Goal: Check status: Check status

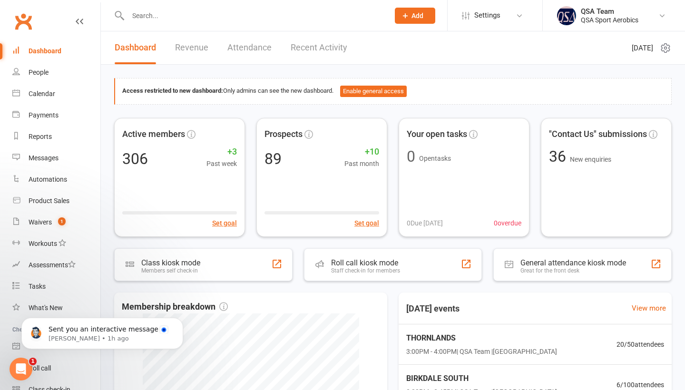
click at [150, 18] on input "text" at bounding box center [253, 15] width 257 height 13
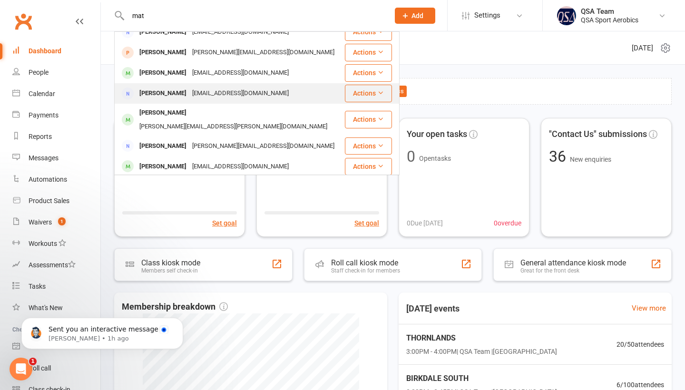
scroll to position [82, 0]
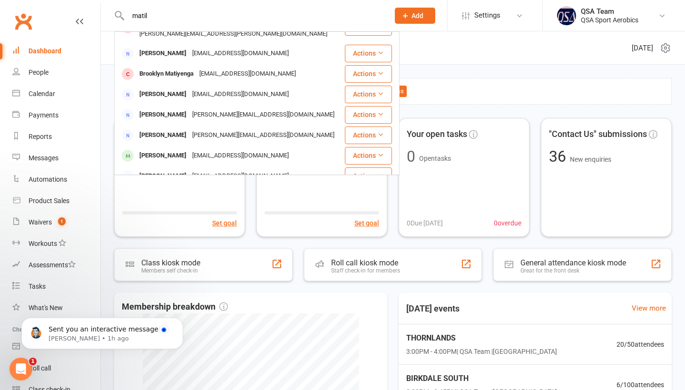
type input "mail"
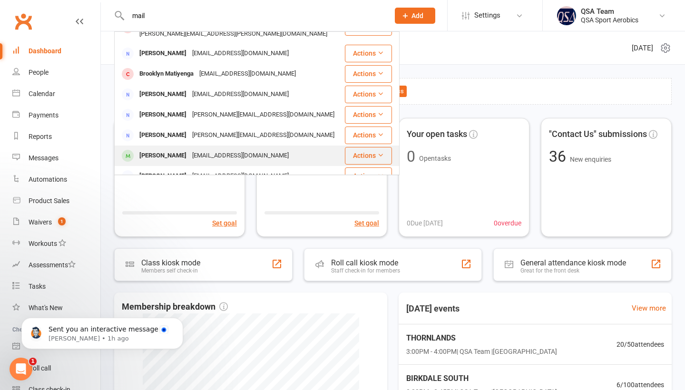
drag, startPoint x: 145, startPoint y: 82, endPoint x: 169, endPoint y: 142, distance: 64.6
click at [169, 149] on div "[PERSON_NAME]" at bounding box center [162, 156] width 53 height 14
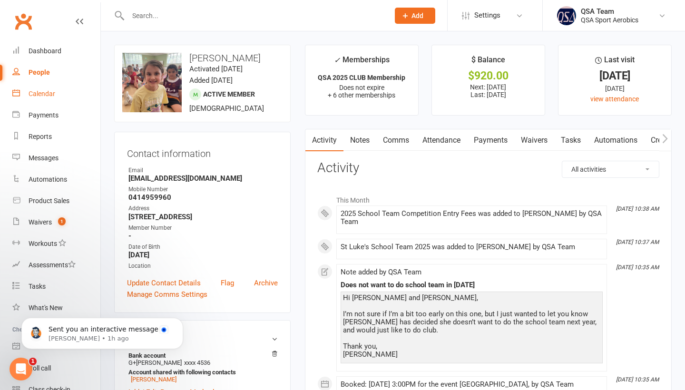
click at [43, 94] on div "Calendar" at bounding box center [42, 94] width 27 height 8
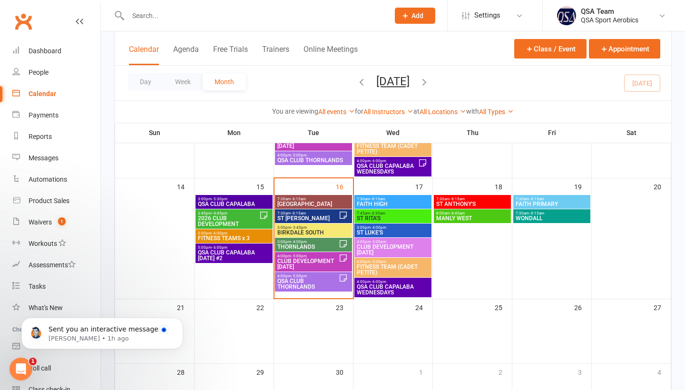
scroll to position [279, 0]
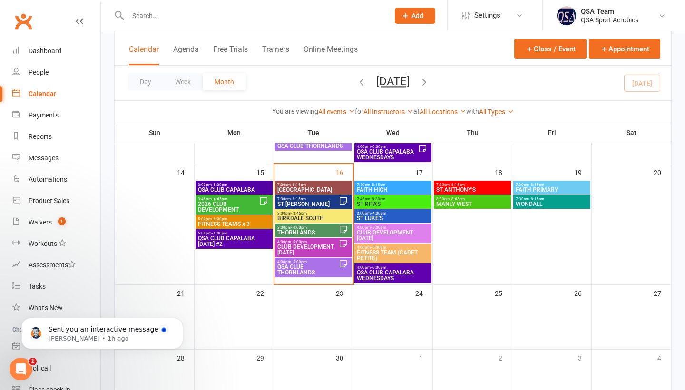
click at [317, 187] on span "[GEOGRAPHIC_DATA]" at bounding box center [313, 190] width 73 height 6
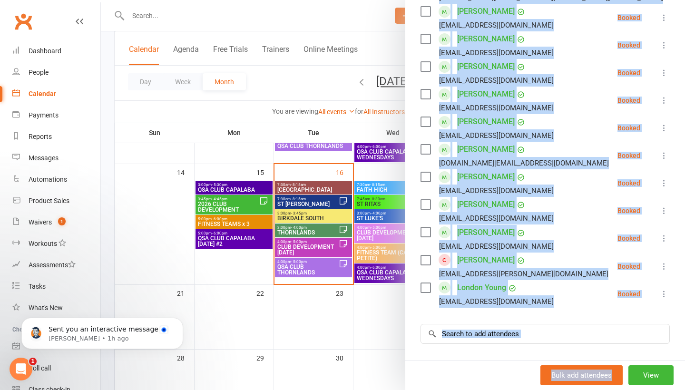
scroll to position [374, 0]
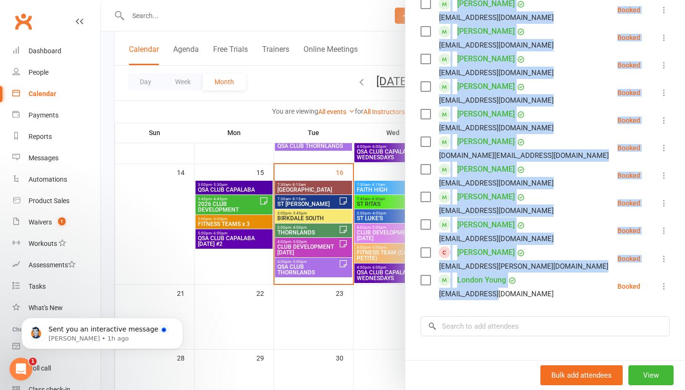
drag, startPoint x: 448, startPoint y: 172, endPoint x: 504, endPoint y: 299, distance: 138.4
click at [504, 299] on div "Class kiosk mode Roll call 7:30 AM - 8:15 AM, [DATE] with QSA Team at [GEOGRAPH…" at bounding box center [545, 69] width 280 height 804
copy ul "[PERSON_NAME] [EMAIL_ADDRESS][DOMAIN_NAME] Booked More info Remove Check in Mar…"
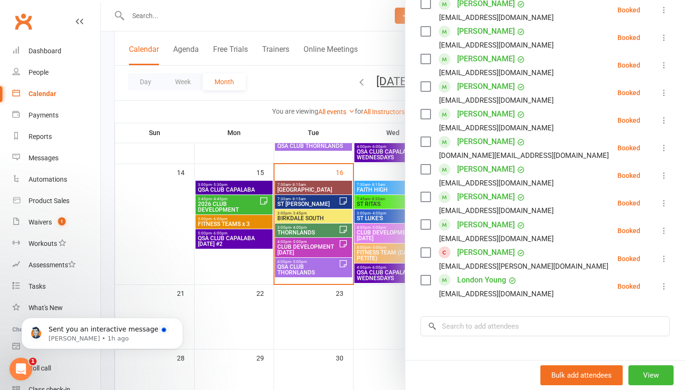
click at [183, 135] on div at bounding box center [393, 195] width 584 height 390
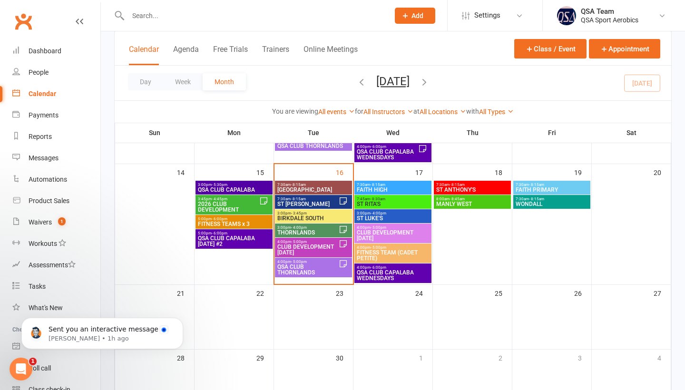
click at [376, 189] on span "FAITH HIGH" at bounding box center [392, 190] width 73 height 6
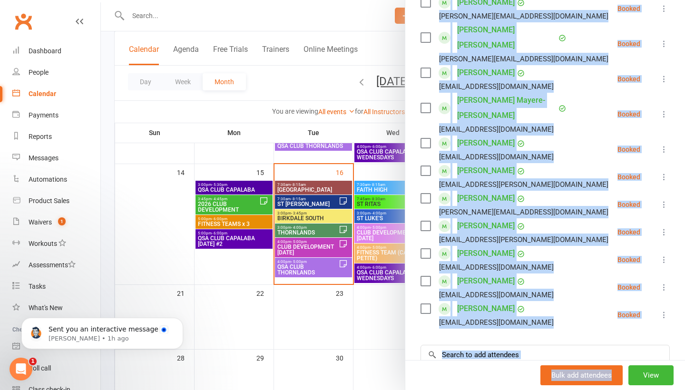
scroll to position [361, 0]
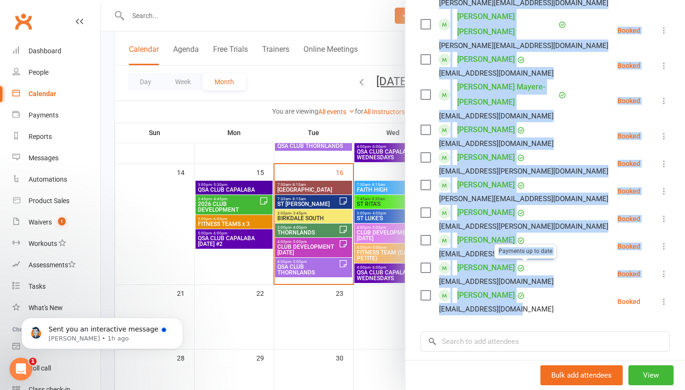
drag, startPoint x: 453, startPoint y: 171, endPoint x: 528, endPoint y: 281, distance: 134.1
click at [528, 282] on div "Class kiosk mode Roll call 7:30 AM - 8:15 AM, [DATE] with QSA Team at [GEOGRAPH…" at bounding box center [545, 83] width 280 height 806
copy ul "Maya Aldred [EMAIL_ADDRESS][DOMAIN_NAME] Booked More info Remove Check in Mark …"
